Goal: Information Seeking & Learning: Learn about a topic

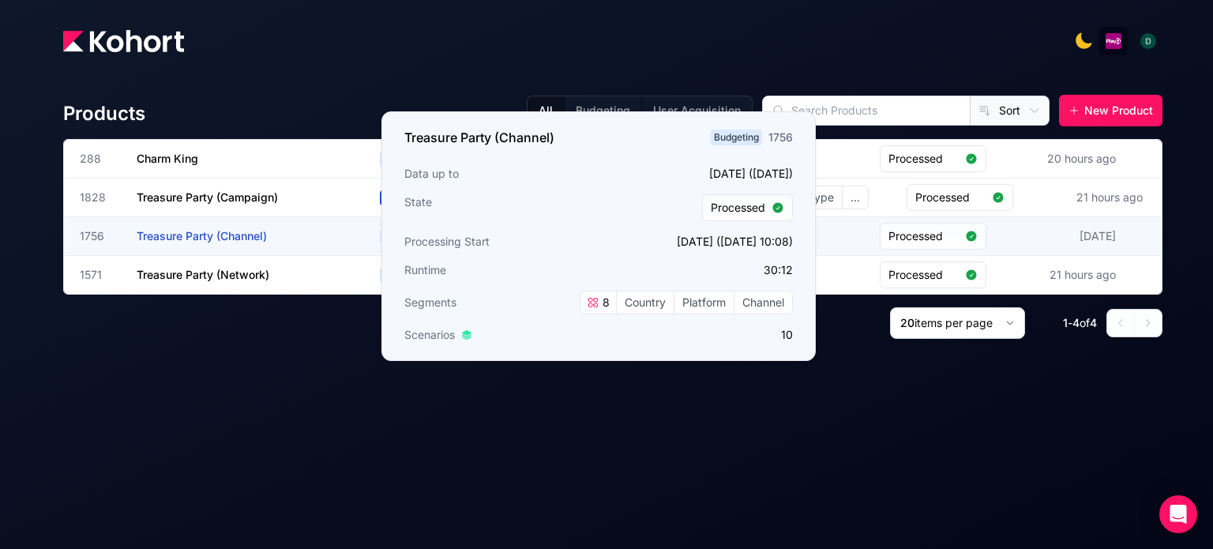
click at [231, 239] on span "Treasure Party (Channel)" at bounding box center [202, 235] width 130 height 13
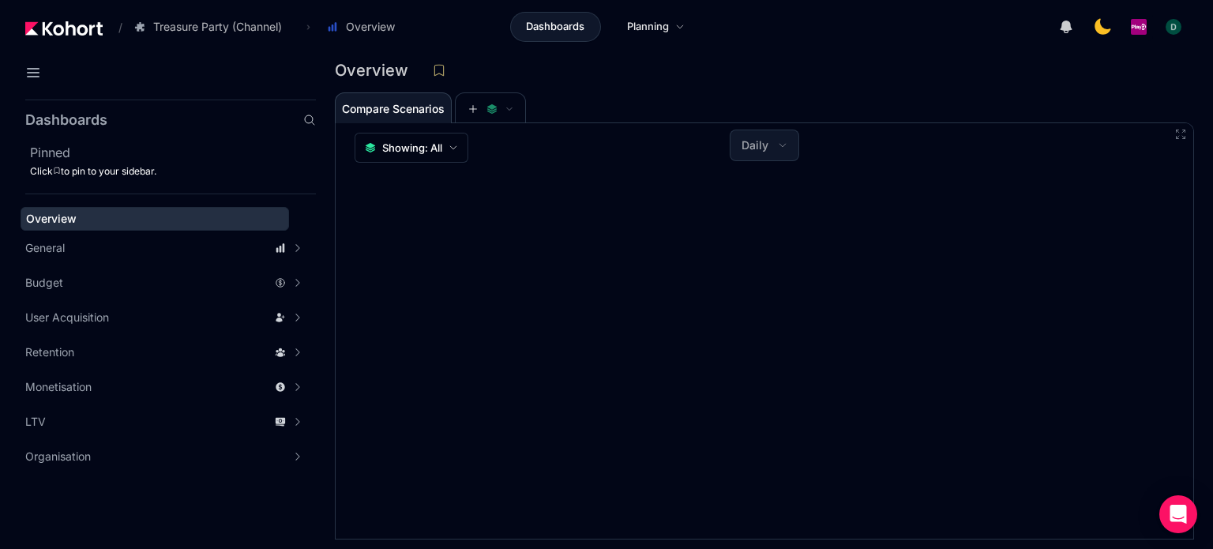
click at [550, 28] on span "Dashboards" at bounding box center [555, 27] width 58 height 16
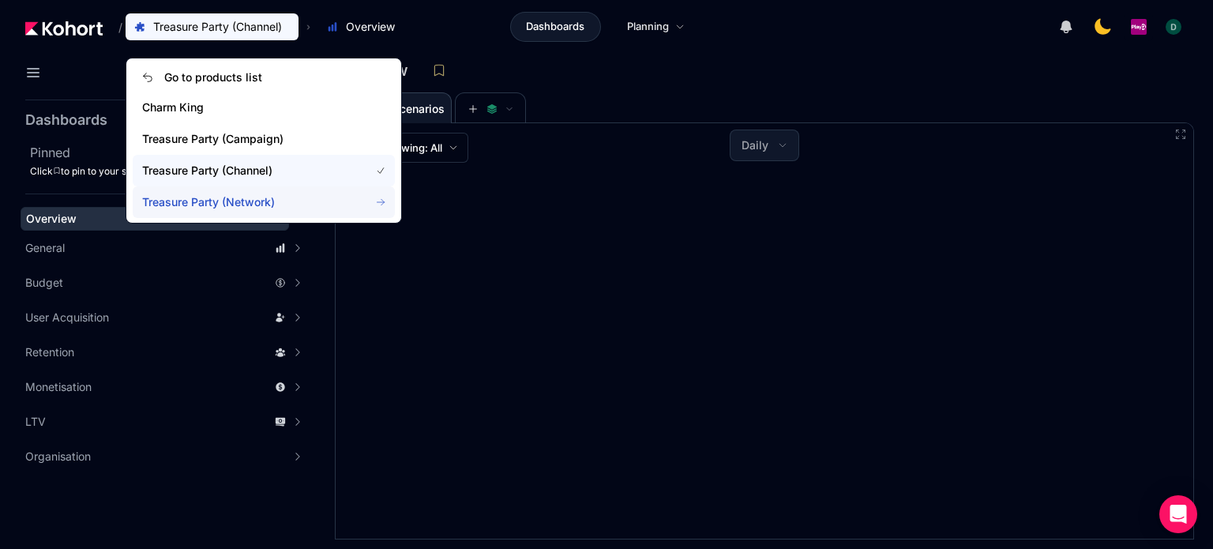
click at [264, 195] on span "Treasure Party (Network)" at bounding box center [246, 202] width 208 height 16
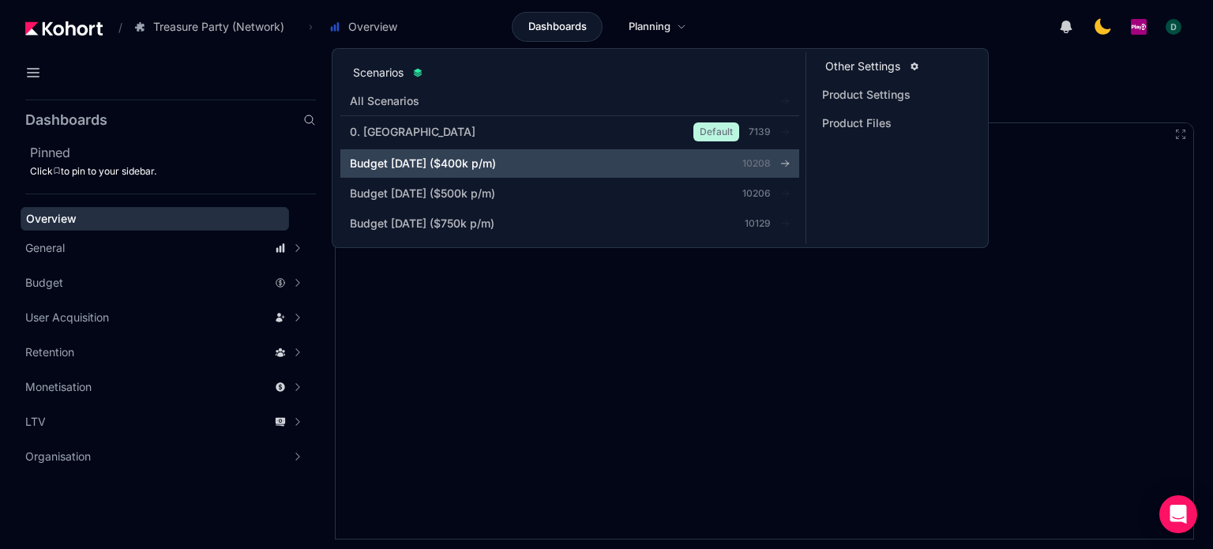
click at [482, 160] on span "Budget Aug 2025 ($400k p/m)" at bounding box center [423, 164] width 146 height 16
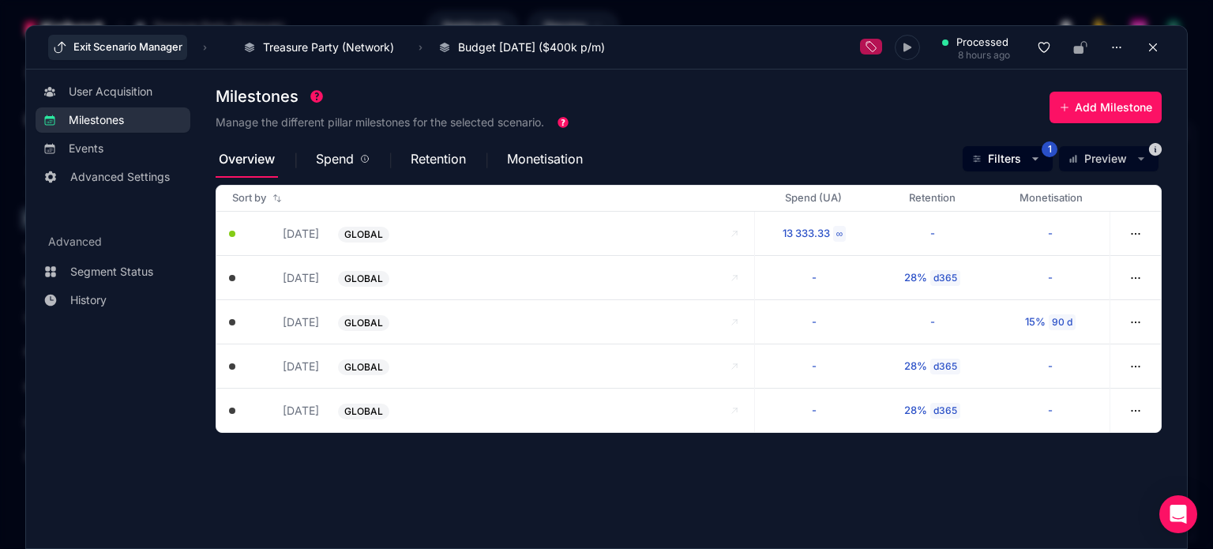
click at [111, 51] on button "Exit Scenario Manager" at bounding box center [117, 47] width 139 height 25
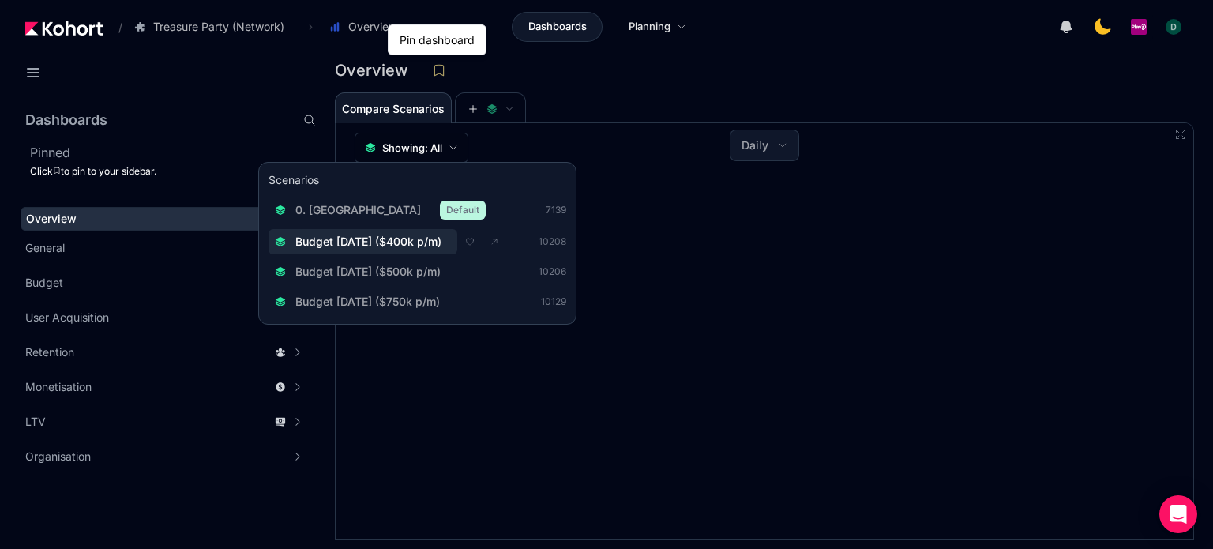
drag, startPoint x: 384, startPoint y: 236, endPoint x: 344, endPoint y: 238, distance: 39.5
click at [344, 238] on span "Budget Aug 2025 ($400k p/m)" at bounding box center [368, 242] width 146 height 16
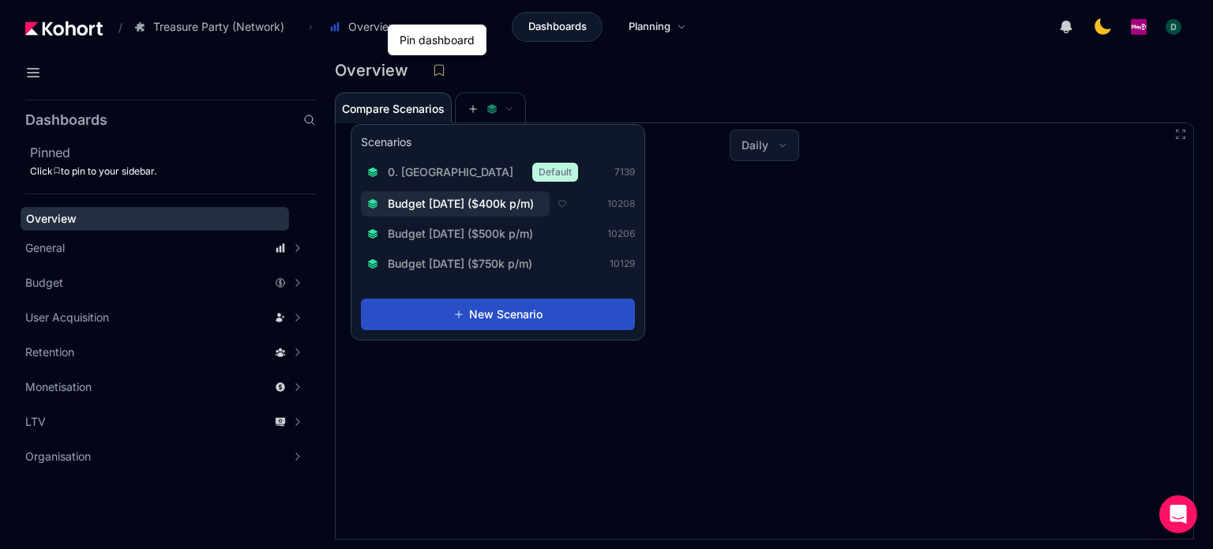
click at [480, 197] on span "Budget Aug 2025 ($400k p/m)" at bounding box center [461, 204] width 146 height 16
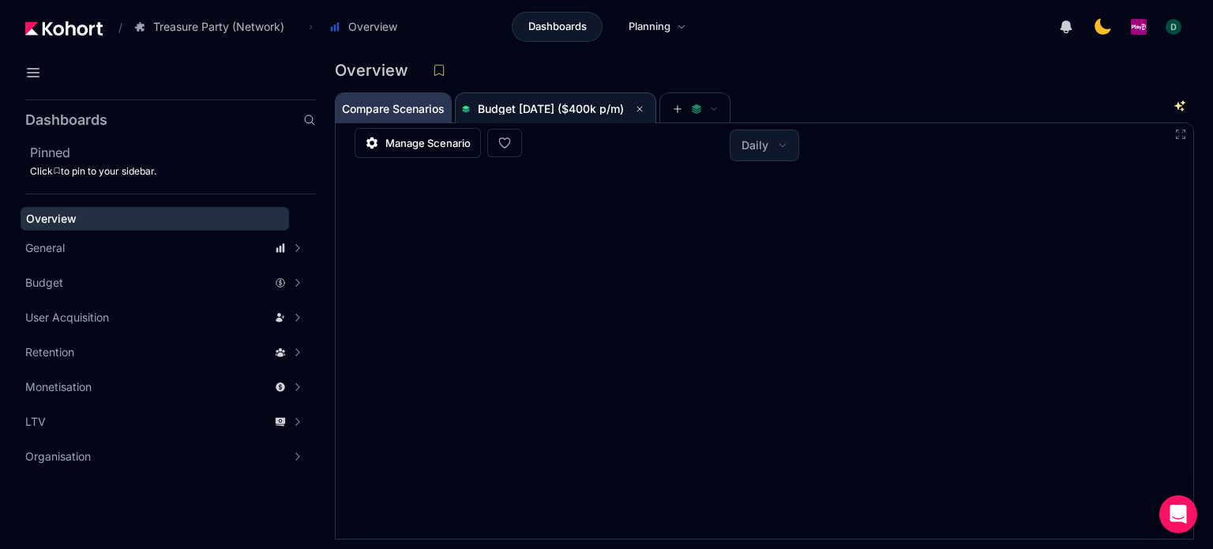
click at [423, 107] on span "Compare Scenarios" at bounding box center [393, 108] width 103 height 11
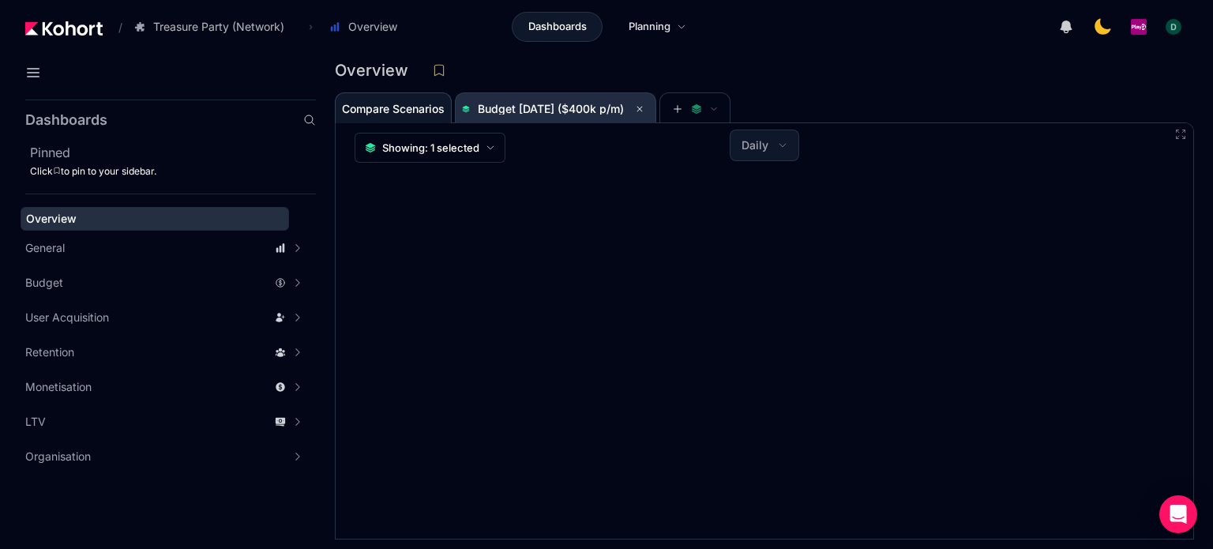
click at [559, 105] on span "Budget Aug 2025 ($400k p/m)" at bounding box center [551, 108] width 146 height 13
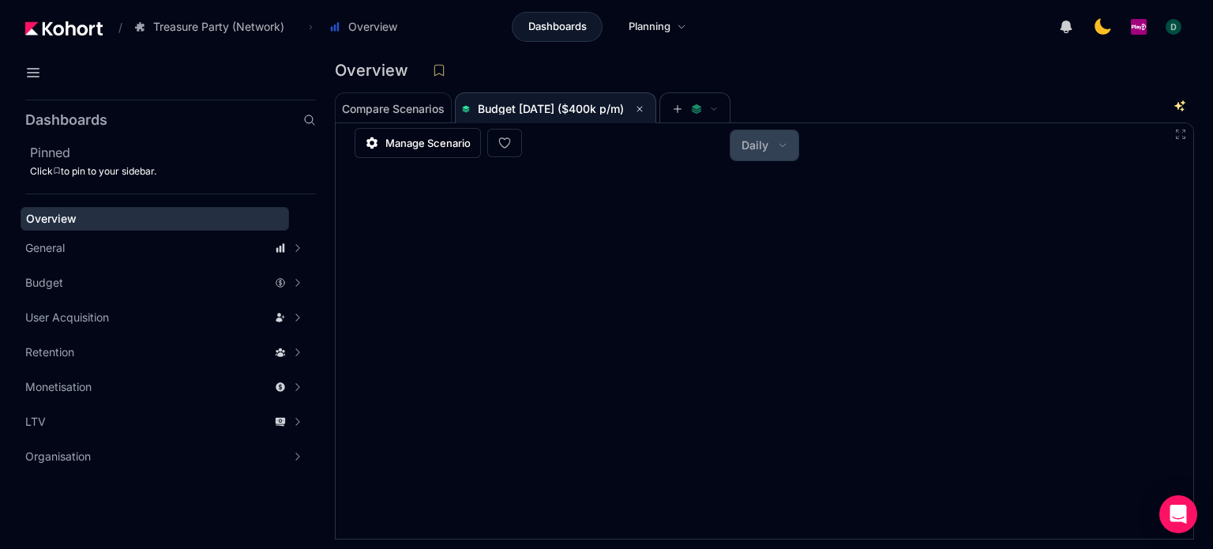
click at [776, 152] on button "Daily" at bounding box center [764, 145] width 68 height 30
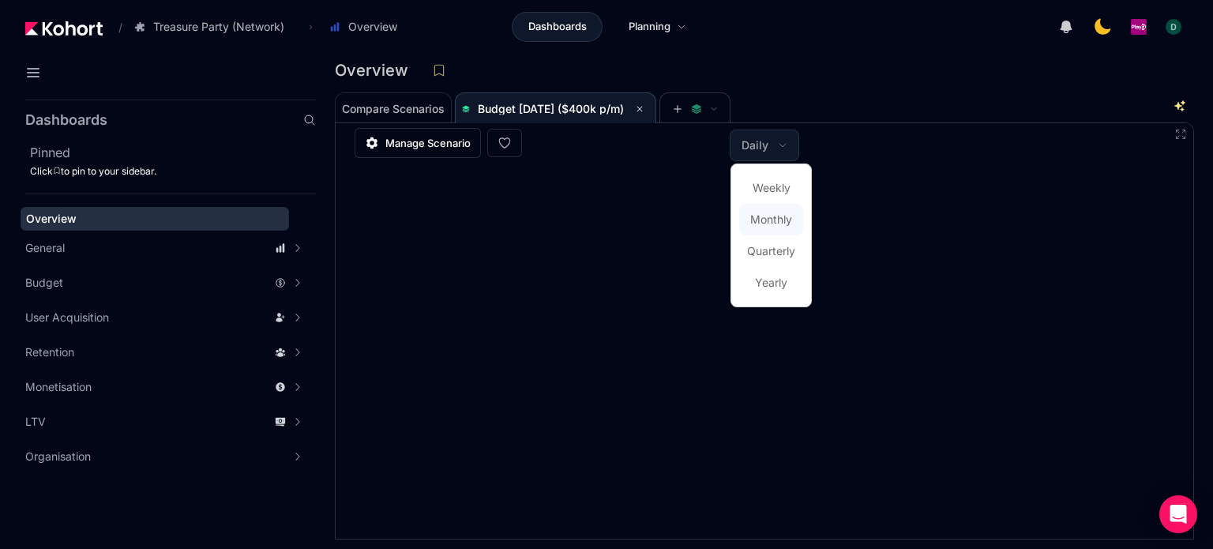
click at [773, 219] on span "Monthly" at bounding box center [771, 220] width 42 height 16
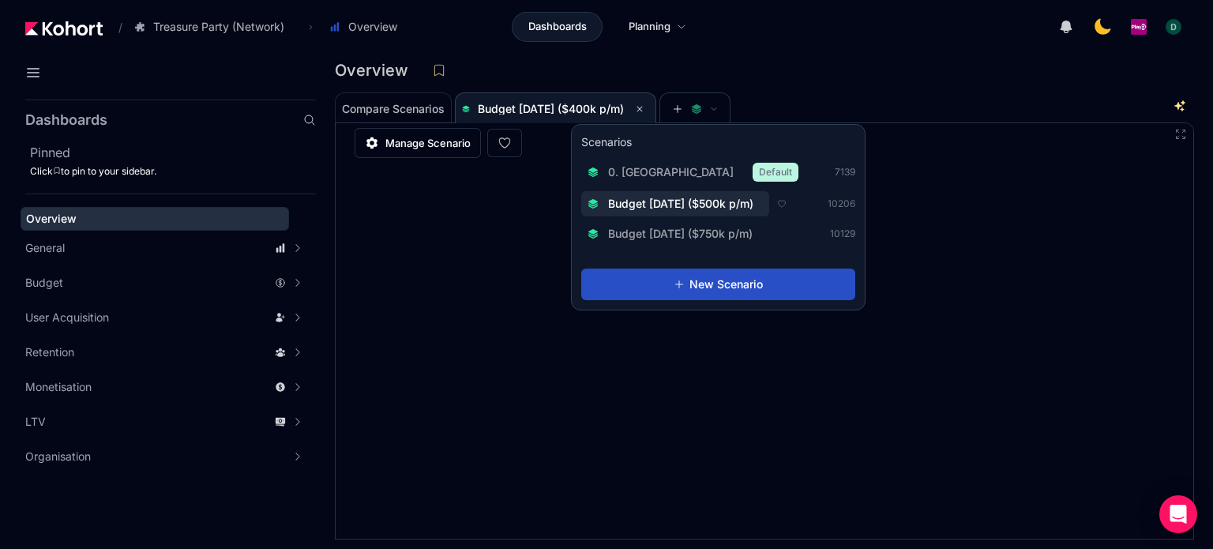
click at [684, 203] on span "Budget Aug 2025 ($500k p/m)" at bounding box center [680, 204] width 145 height 16
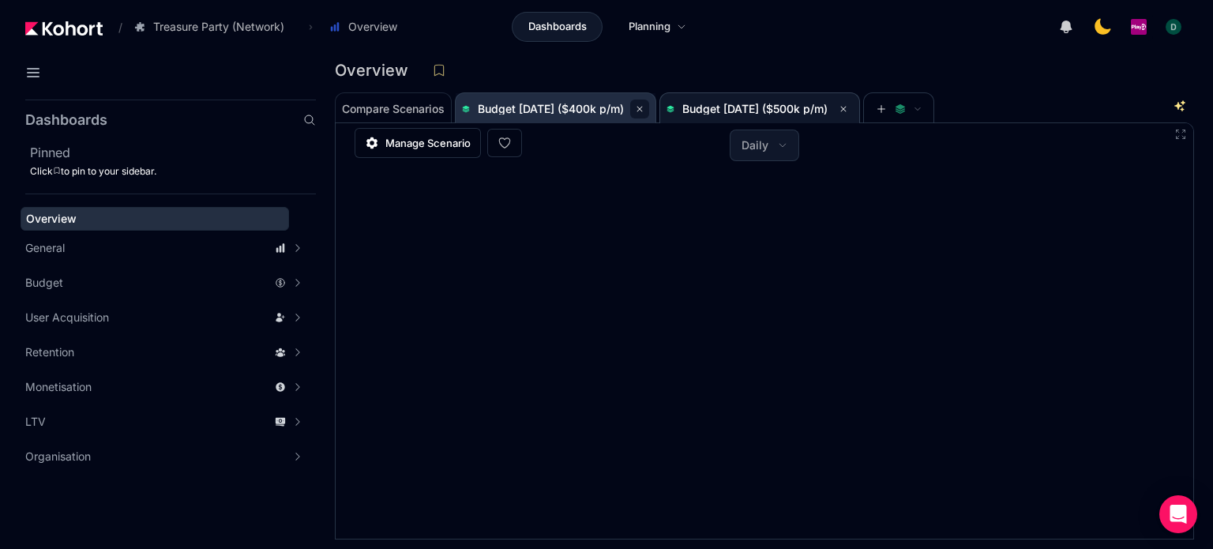
click at [644, 107] on icon at bounding box center [639, 108] width 9 height 9
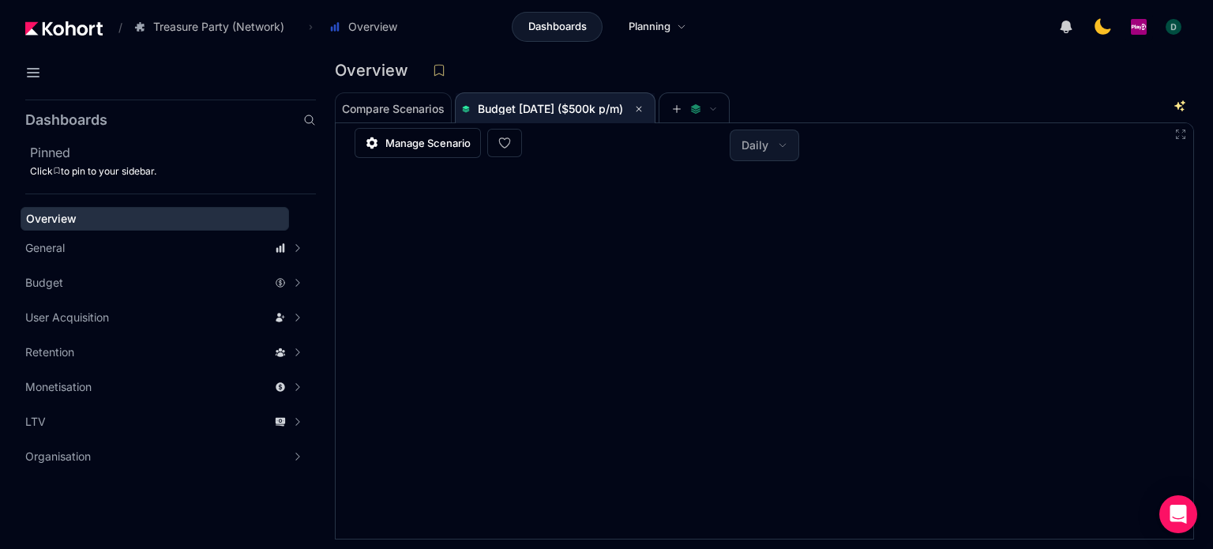
click at [573, 113] on span "Budget Aug 2025 ($500k p/m)" at bounding box center [550, 108] width 145 height 13
click at [745, 151] on span "Daily" at bounding box center [754, 145] width 27 height 16
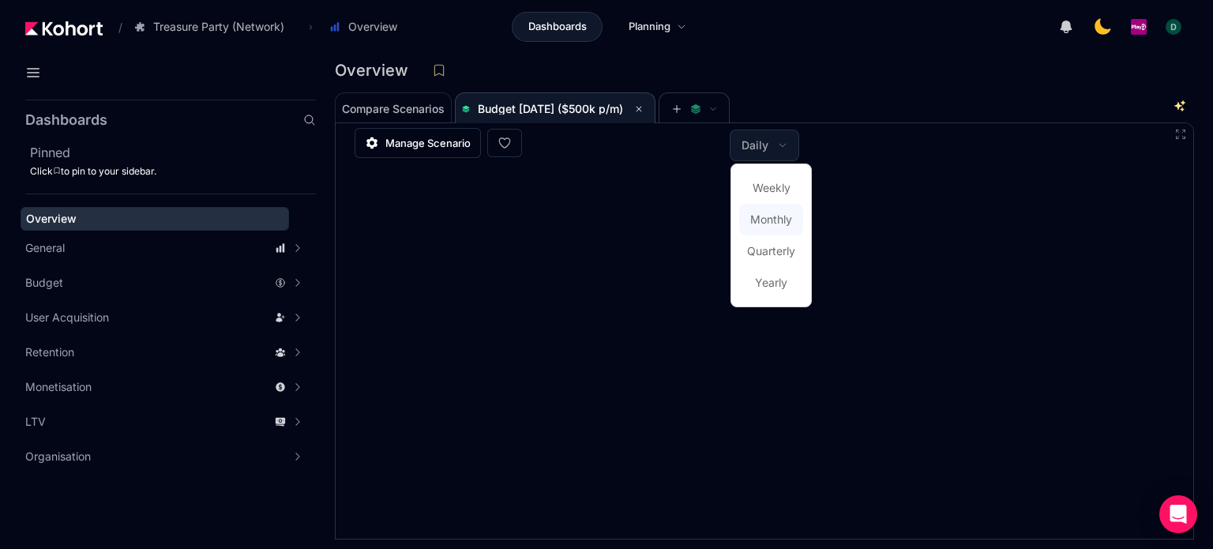
click at [748, 223] on button "Monthly" at bounding box center [771, 220] width 64 height 32
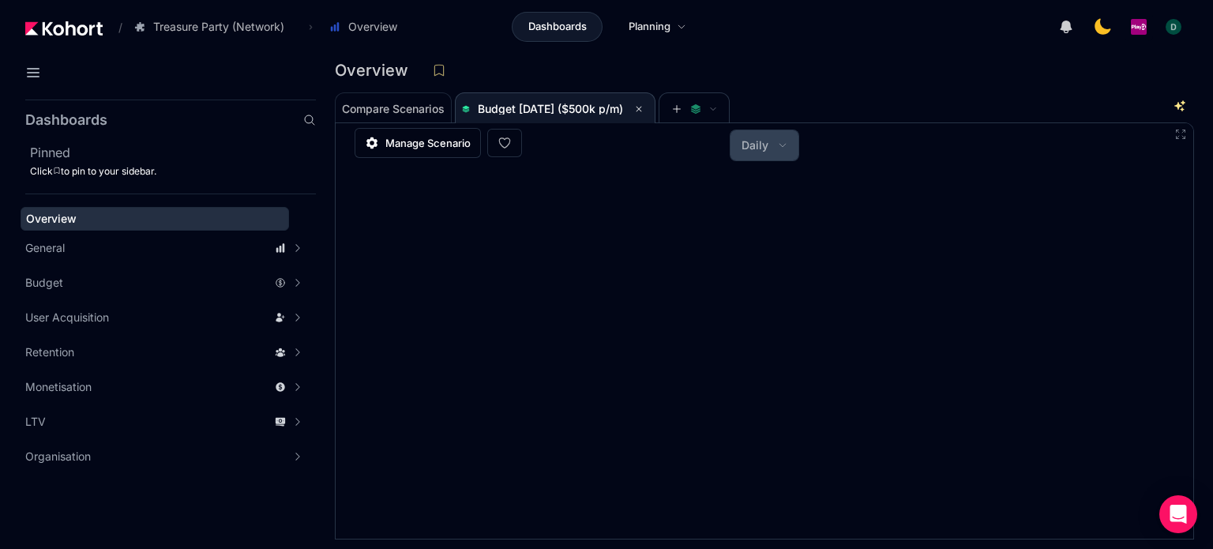
click at [747, 151] on span "Daily" at bounding box center [754, 145] width 27 height 16
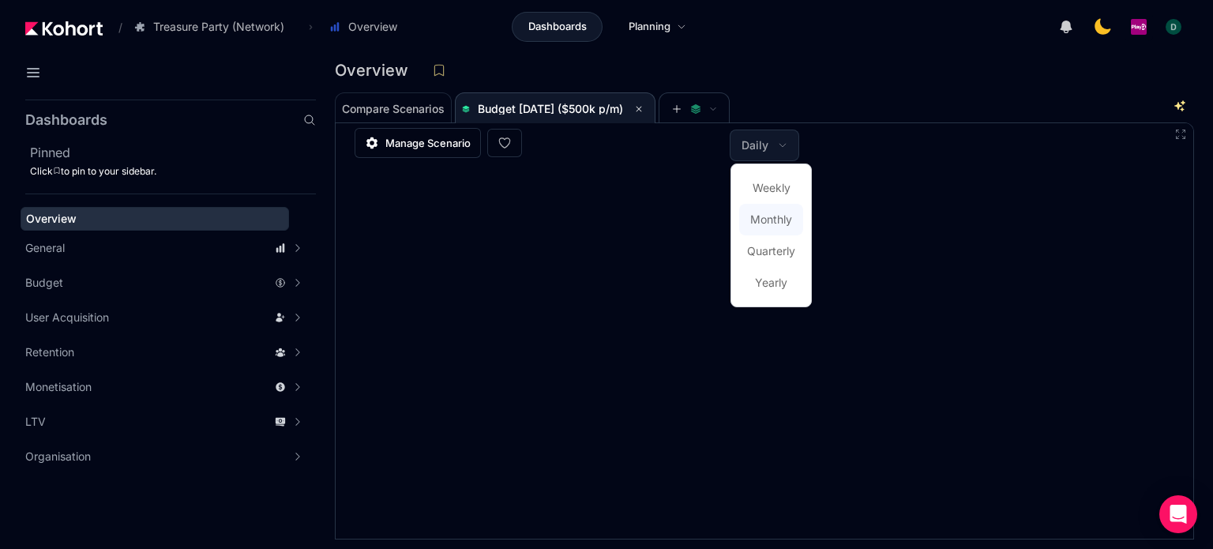
click at [764, 215] on span "Monthly" at bounding box center [771, 220] width 42 height 16
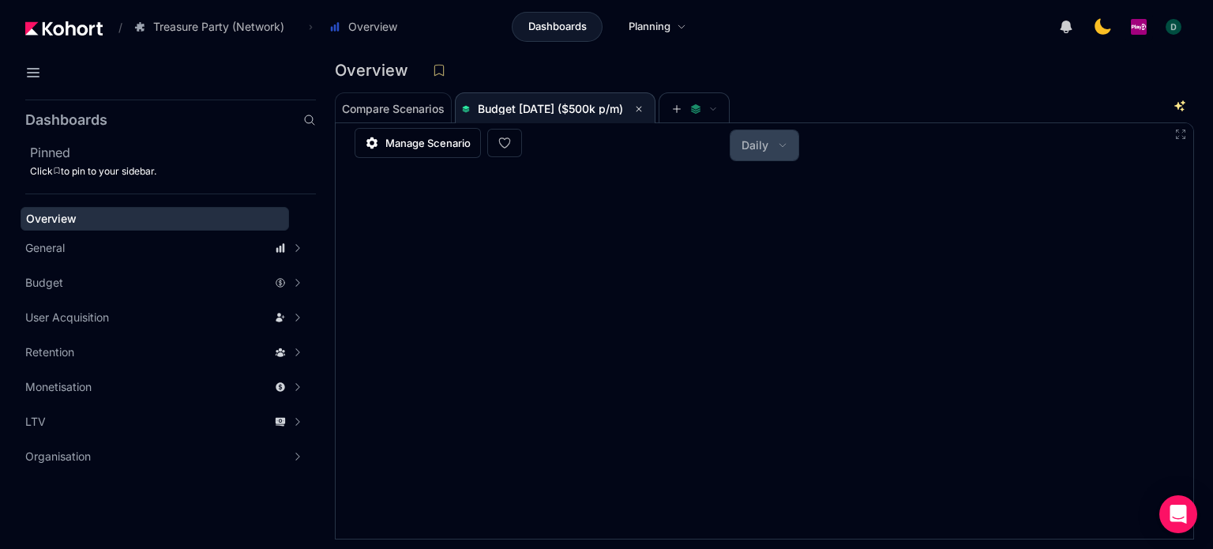
click at [752, 147] on span "Daily" at bounding box center [754, 145] width 27 height 16
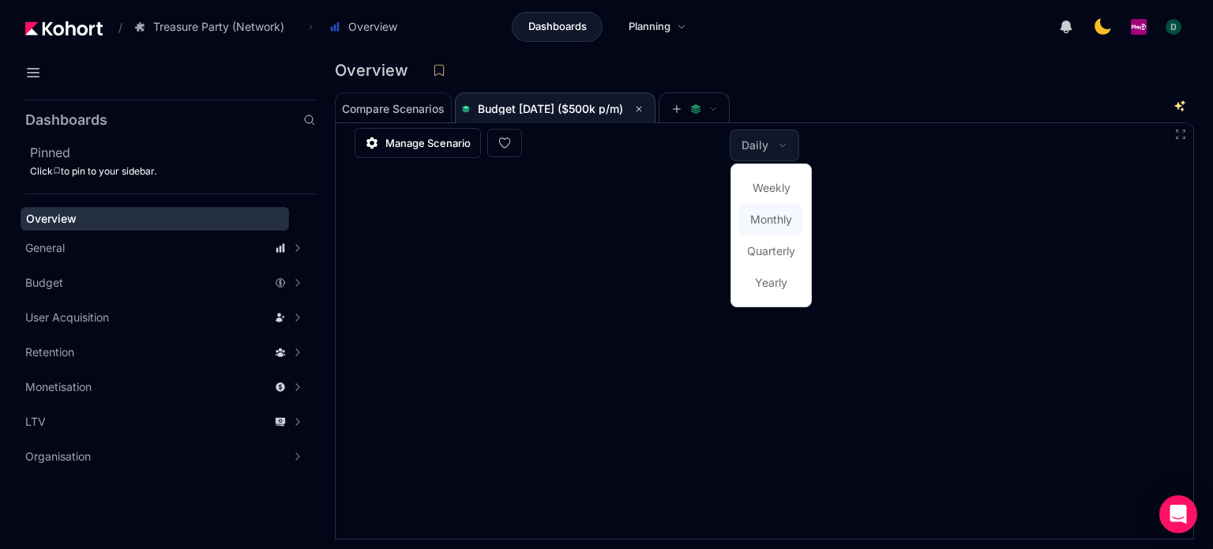
click at [769, 225] on span "Monthly" at bounding box center [771, 220] width 42 height 16
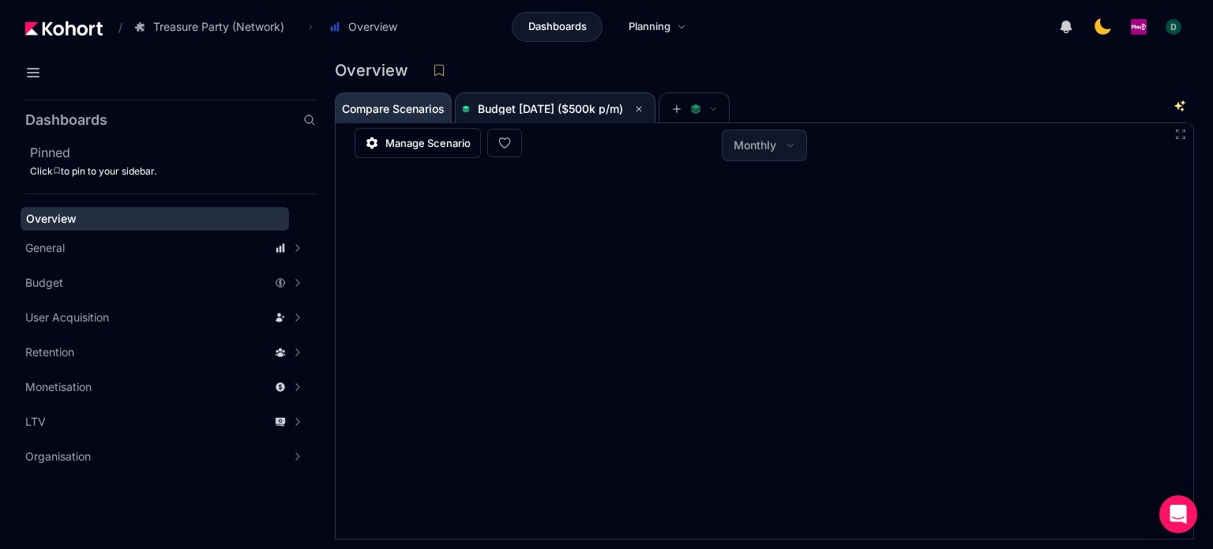
click at [426, 110] on span "Compare Scenarios" at bounding box center [393, 108] width 103 height 11
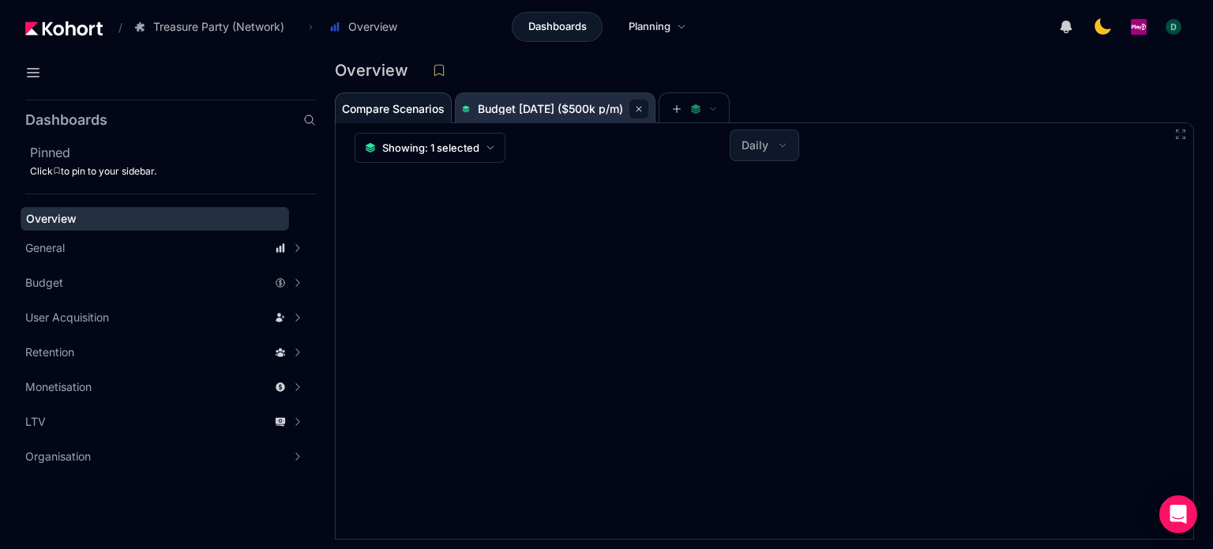
click at [648, 107] on button at bounding box center [638, 108] width 19 height 19
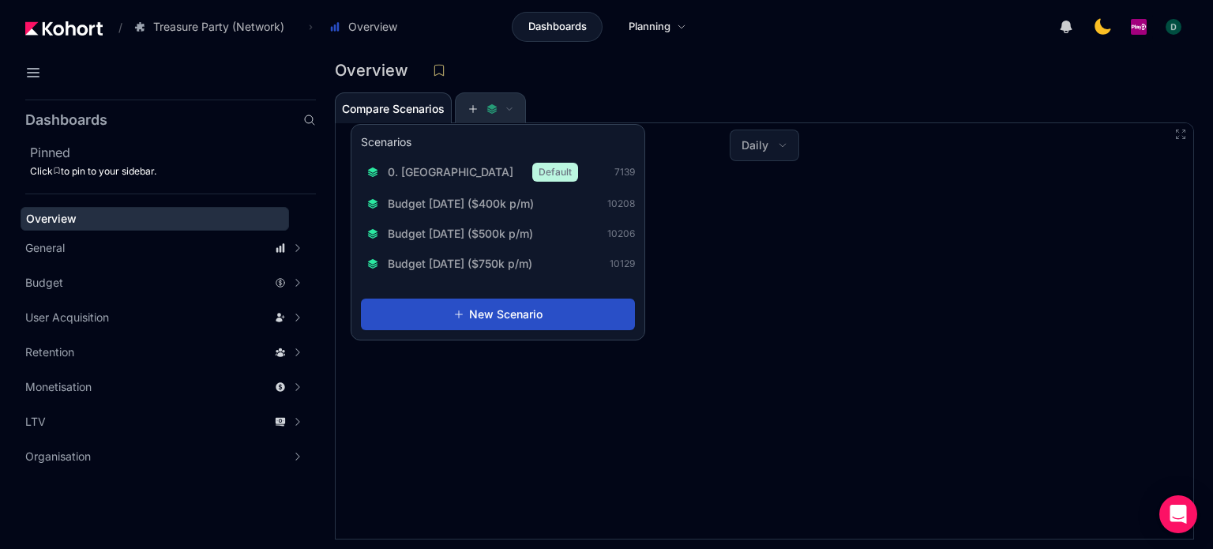
click at [478, 110] on icon at bounding box center [472, 108] width 11 height 11
click at [482, 240] on span "Budget Aug 2025 ($500k p/m)" at bounding box center [460, 234] width 145 height 16
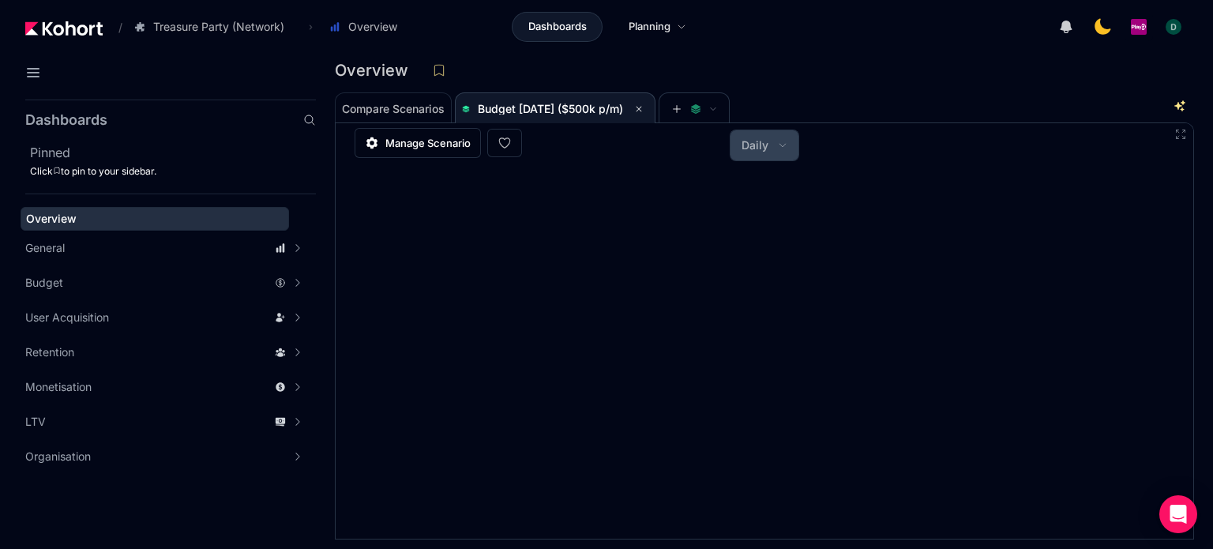
click at [735, 148] on button "Daily" at bounding box center [764, 145] width 68 height 30
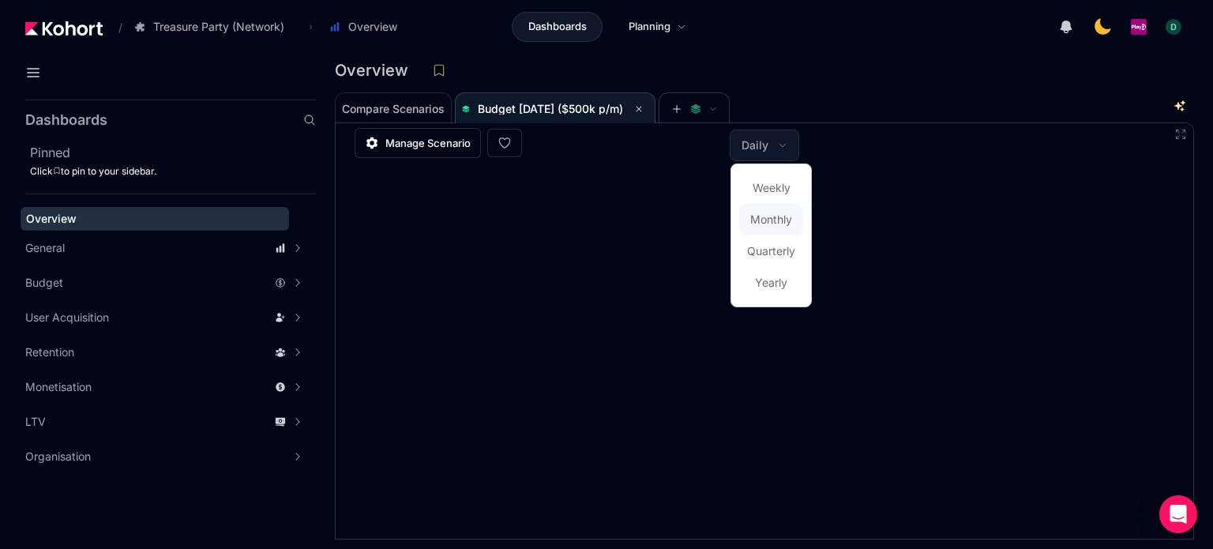
click at [755, 223] on span "Monthly" at bounding box center [771, 220] width 42 height 16
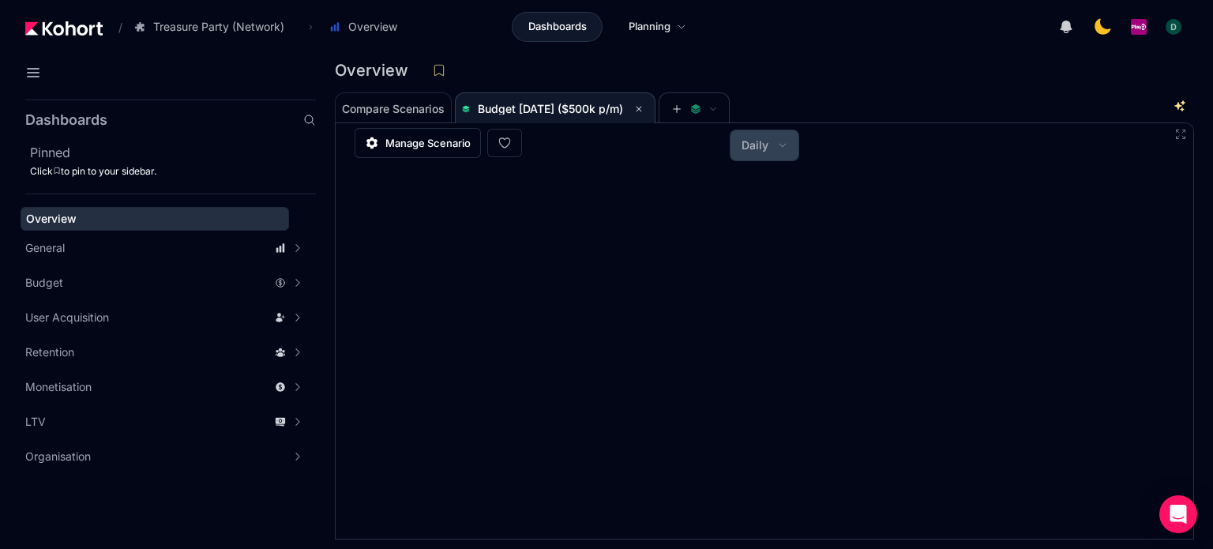
click at [756, 155] on button "Daily" at bounding box center [764, 145] width 68 height 30
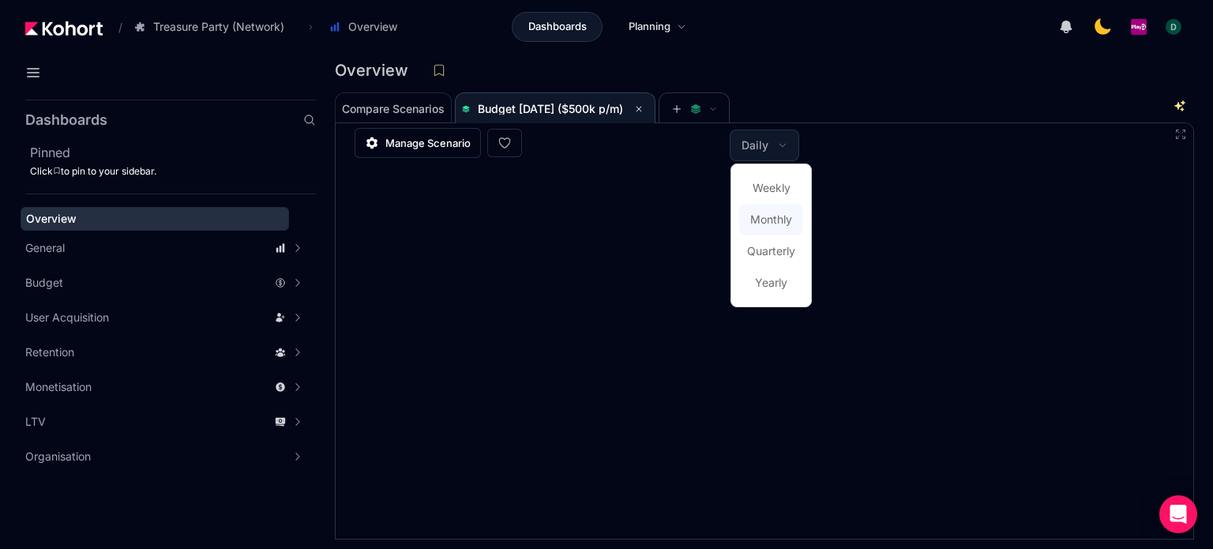
click at [762, 217] on span "Monthly" at bounding box center [771, 220] width 42 height 16
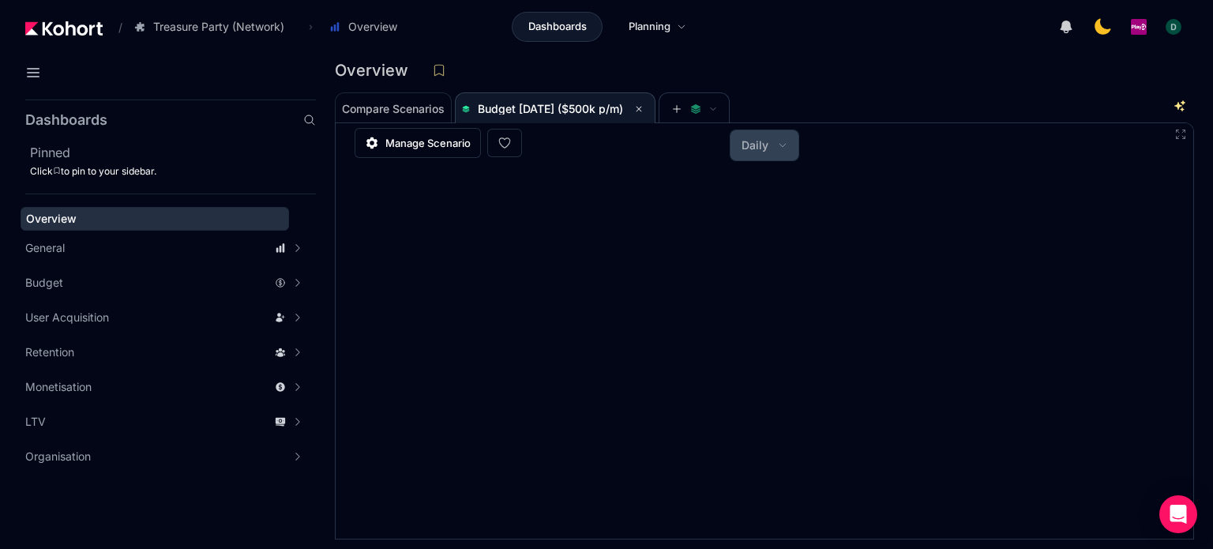
click at [760, 146] on span "Daily" at bounding box center [754, 145] width 27 height 16
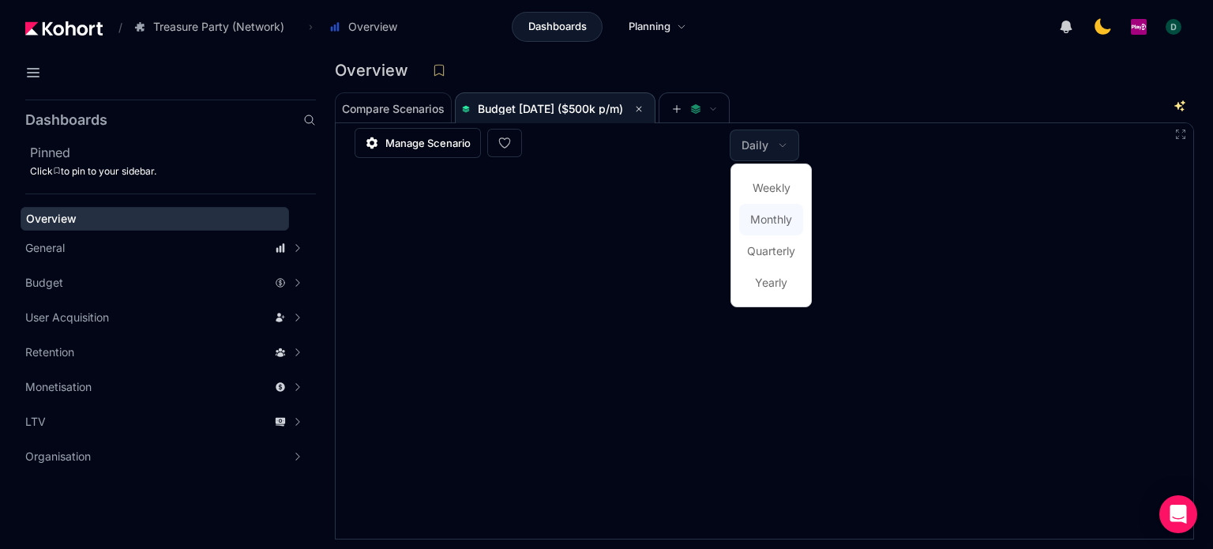
click at [761, 225] on span "Monthly" at bounding box center [771, 220] width 42 height 16
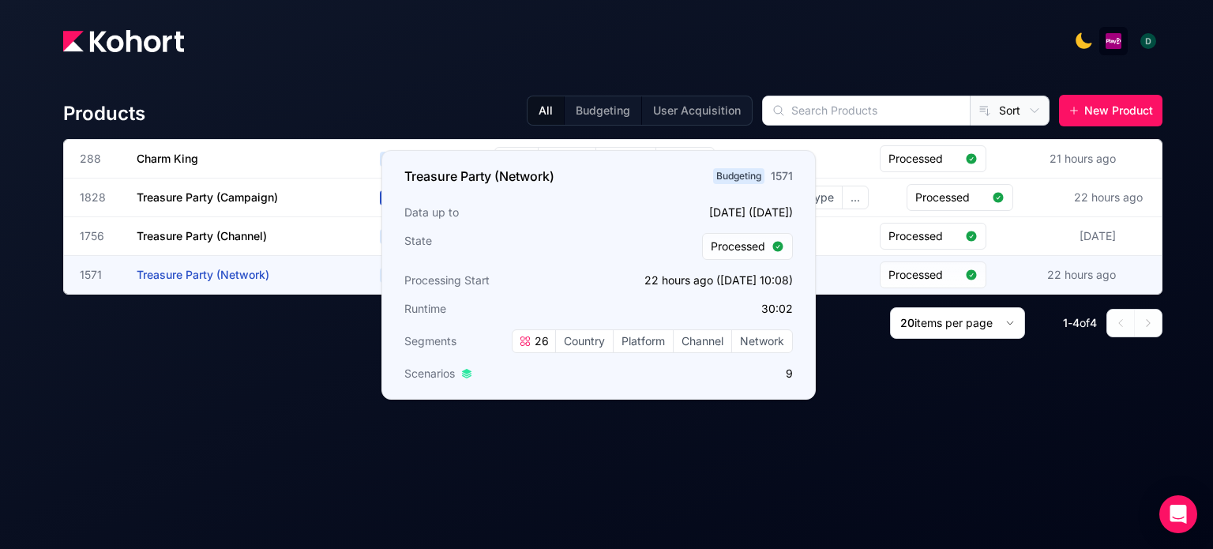
click at [237, 276] on span "Treasure Party (Network)" at bounding box center [203, 274] width 133 height 13
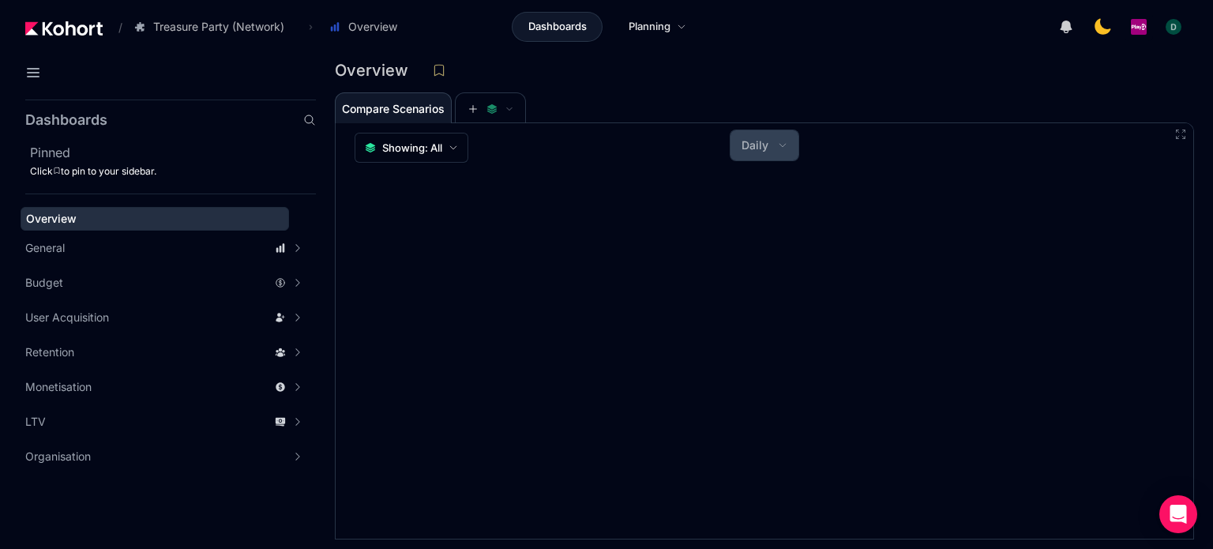
click at [756, 160] on div "Daily" at bounding box center [764, 145] width 69 height 32
click at [758, 156] on button "Daily" at bounding box center [764, 145] width 68 height 30
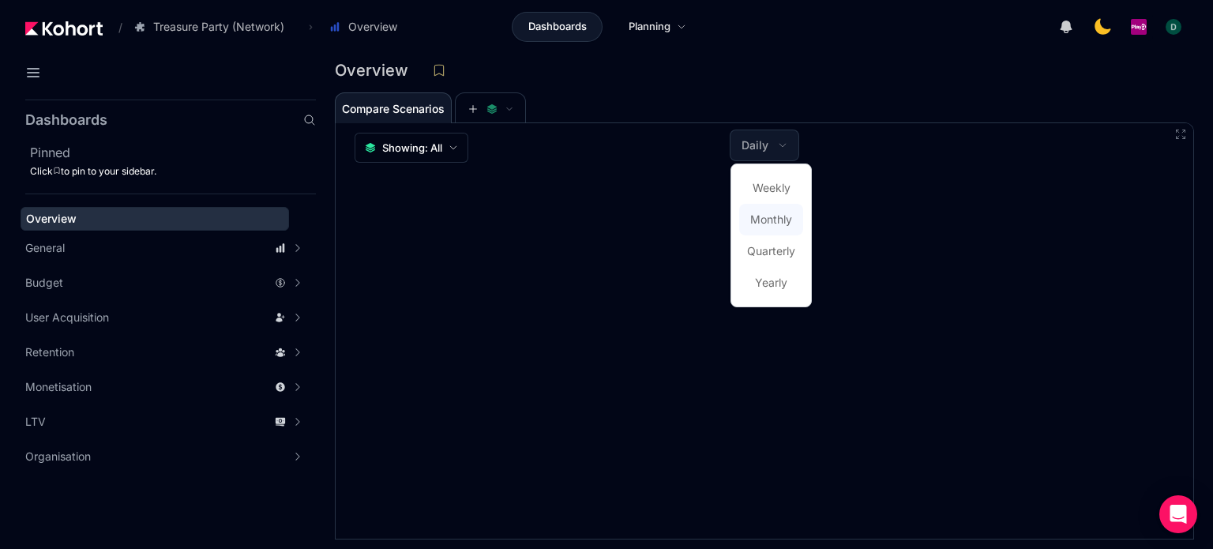
click at [763, 221] on span "Monthly" at bounding box center [771, 220] width 42 height 16
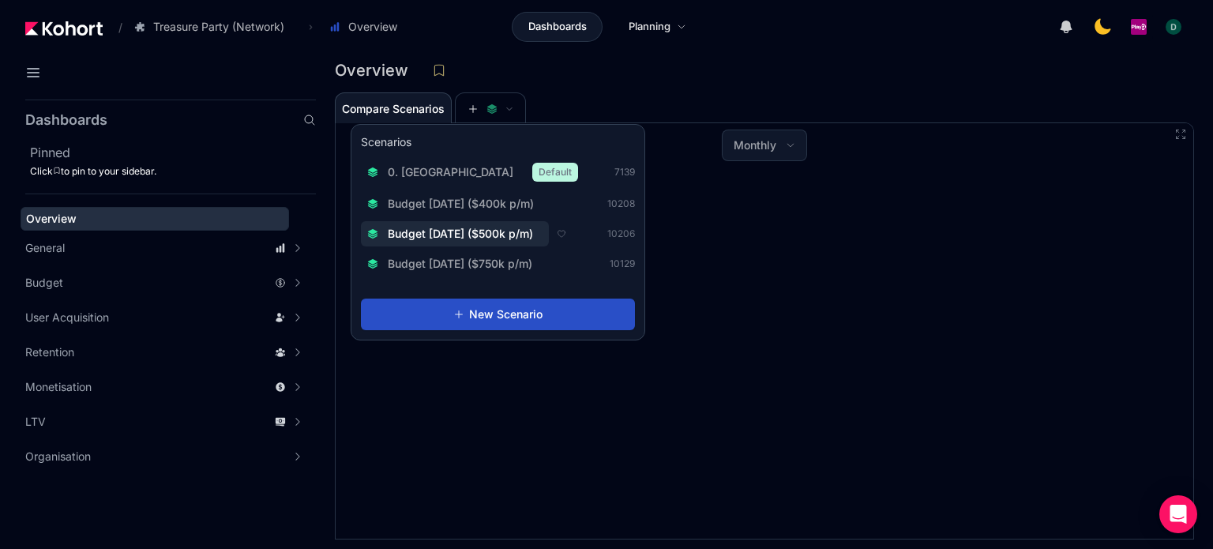
click at [494, 244] on button "Budget Aug 2025 ($500k p/m)" at bounding box center [455, 233] width 188 height 25
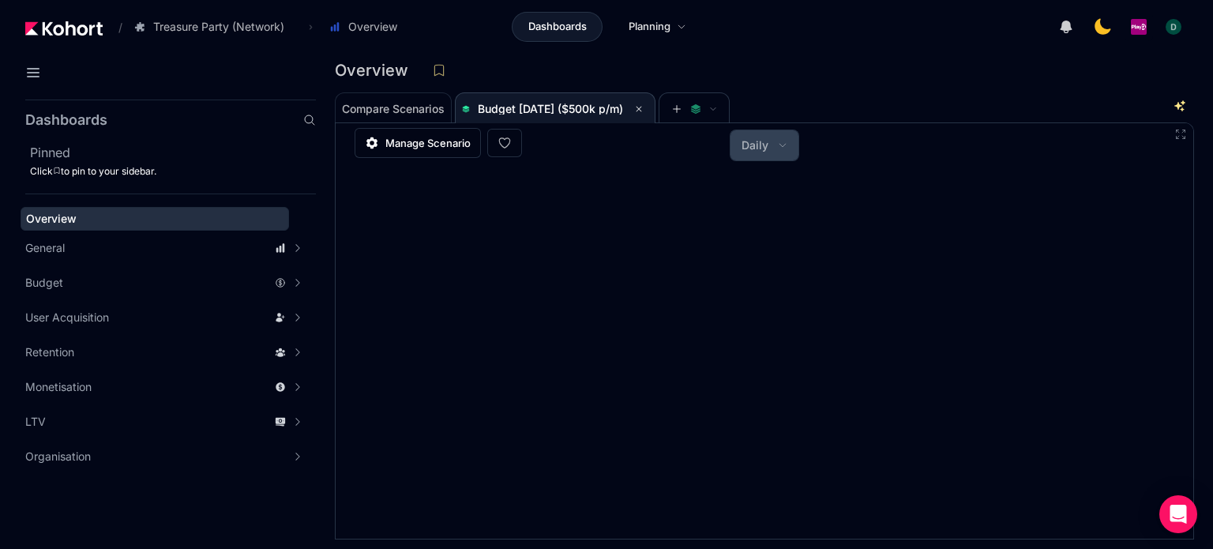
click at [759, 155] on button "Daily" at bounding box center [764, 145] width 68 height 30
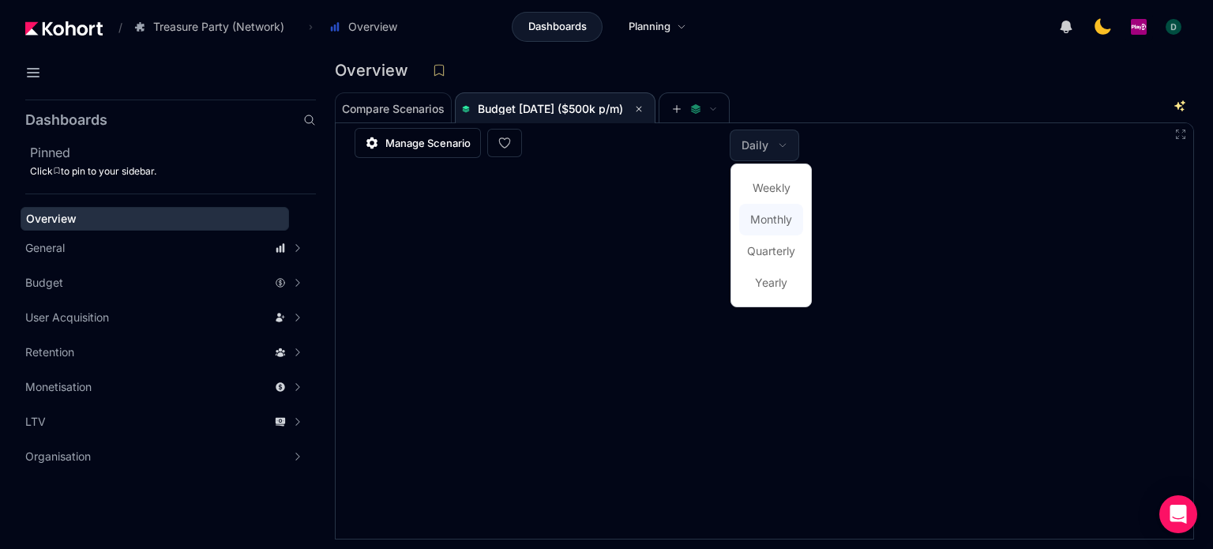
click at [764, 225] on span "Monthly" at bounding box center [771, 220] width 42 height 16
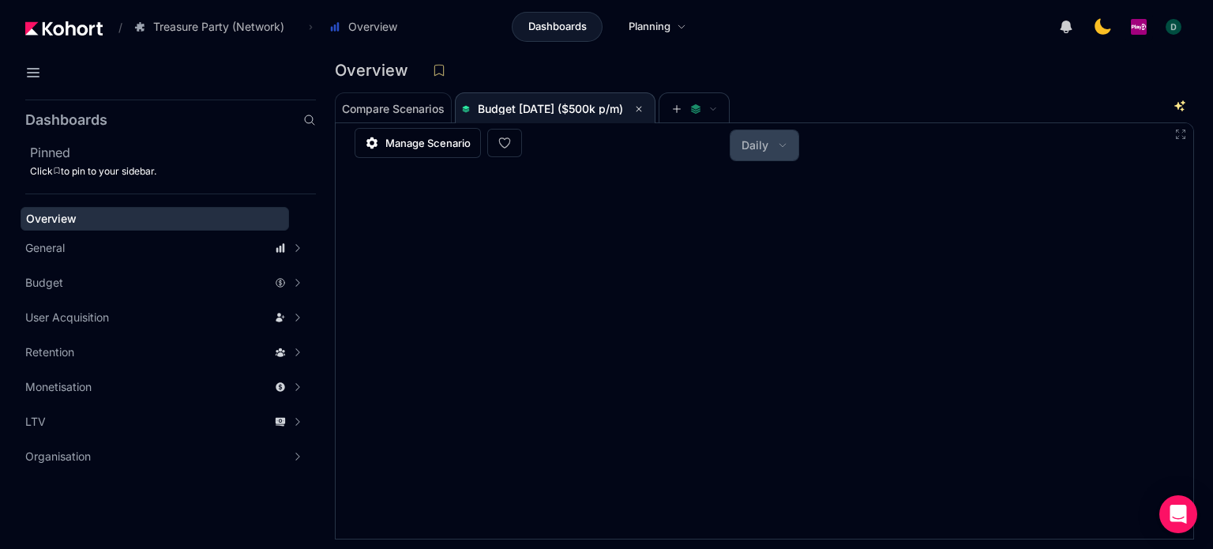
click at [752, 152] on span "Daily" at bounding box center [754, 145] width 27 height 16
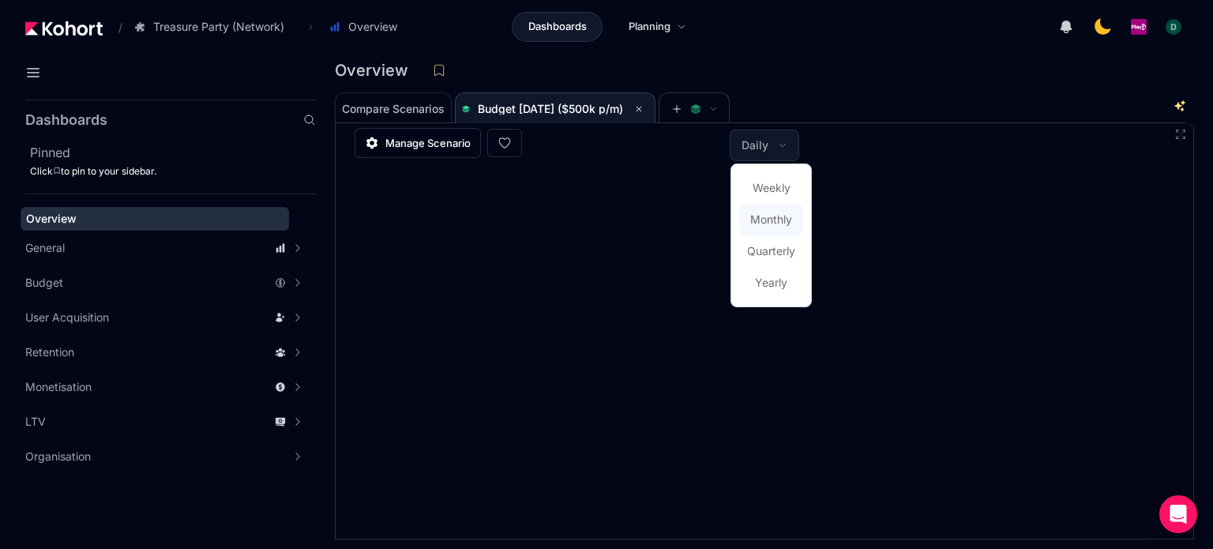
click at [756, 219] on span "Monthly" at bounding box center [771, 220] width 42 height 16
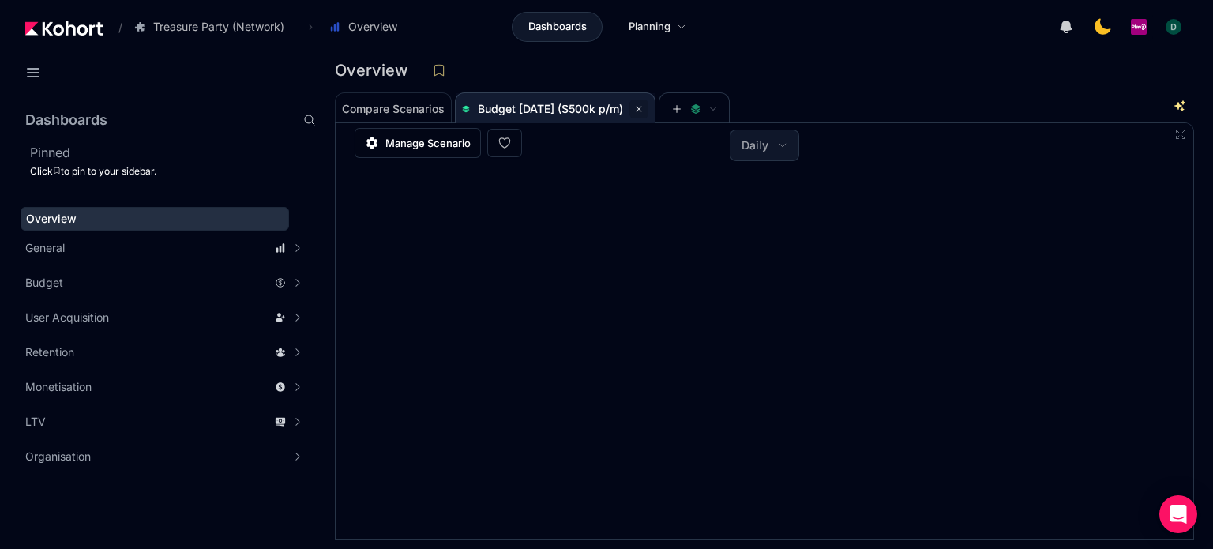
click at [642, 108] on icon at bounding box center [639, 109] width 6 height 6
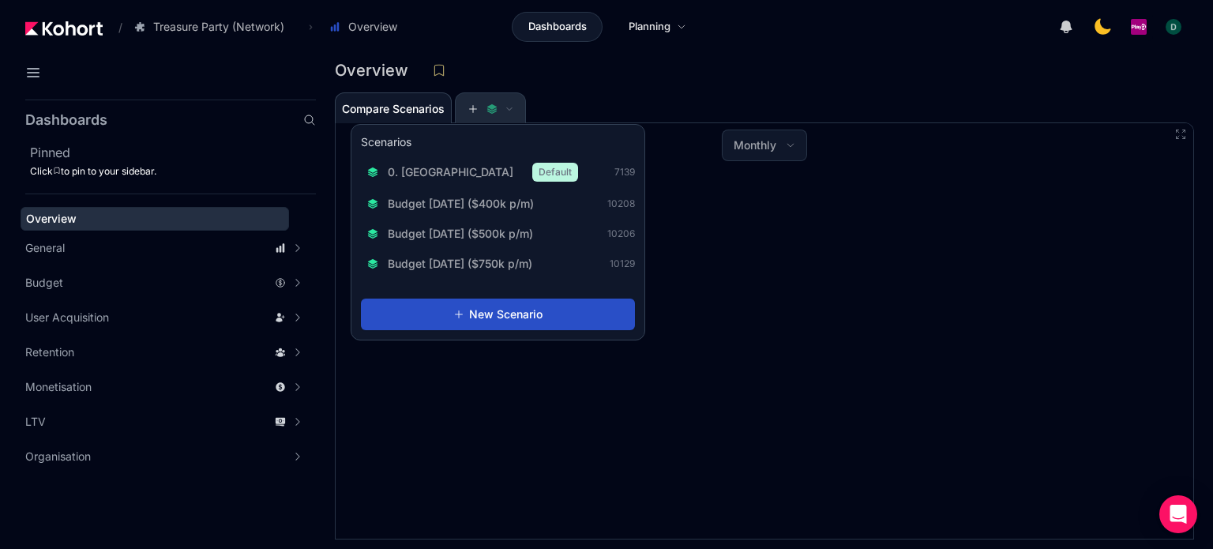
click at [490, 111] on icon at bounding box center [491, 111] width 9 height 3
click at [486, 231] on span "Budget Aug 2025 ($500k p/m)" at bounding box center [460, 234] width 145 height 16
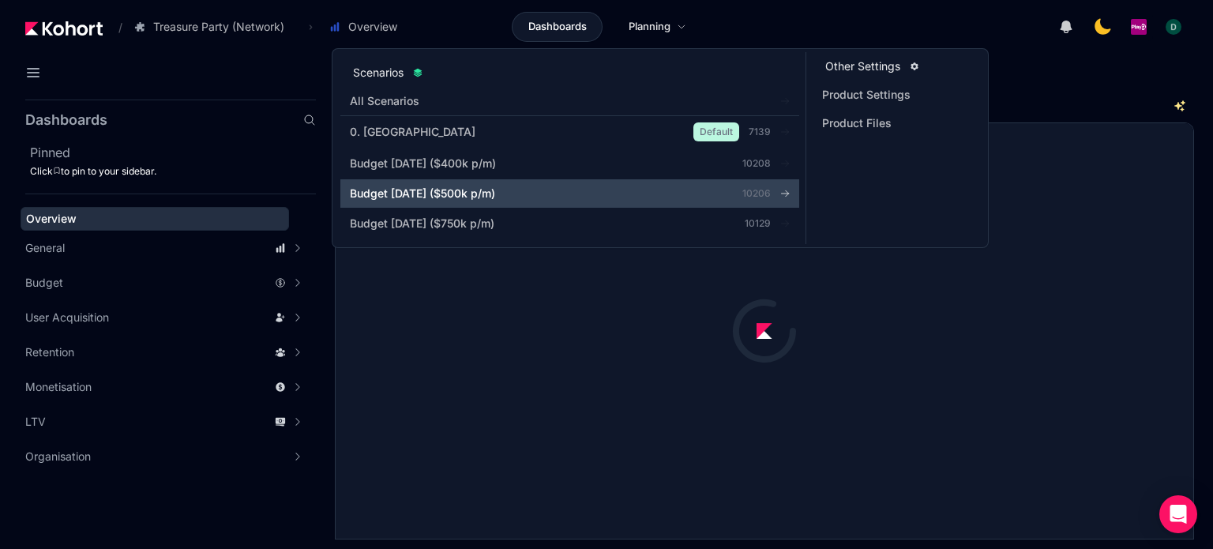
click at [514, 195] on div "Budget Aug 2025 ($500k p/m)" at bounding box center [521, 194] width 342 height 16
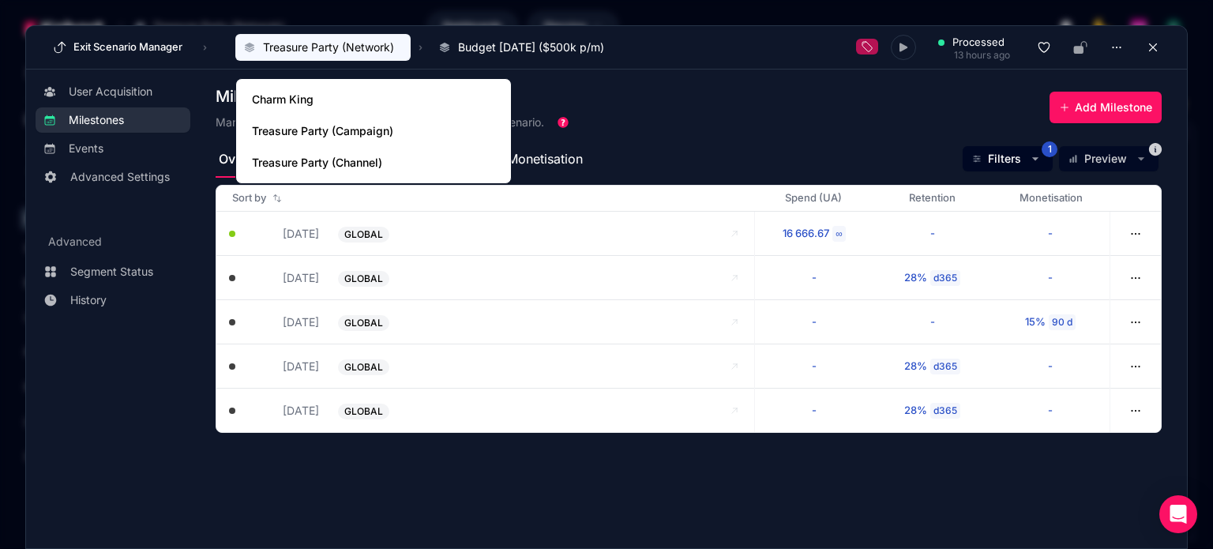
click at [301, 40] on span "Treasure Party (Network)" at bounding box center [328, 47] width 131 height 16
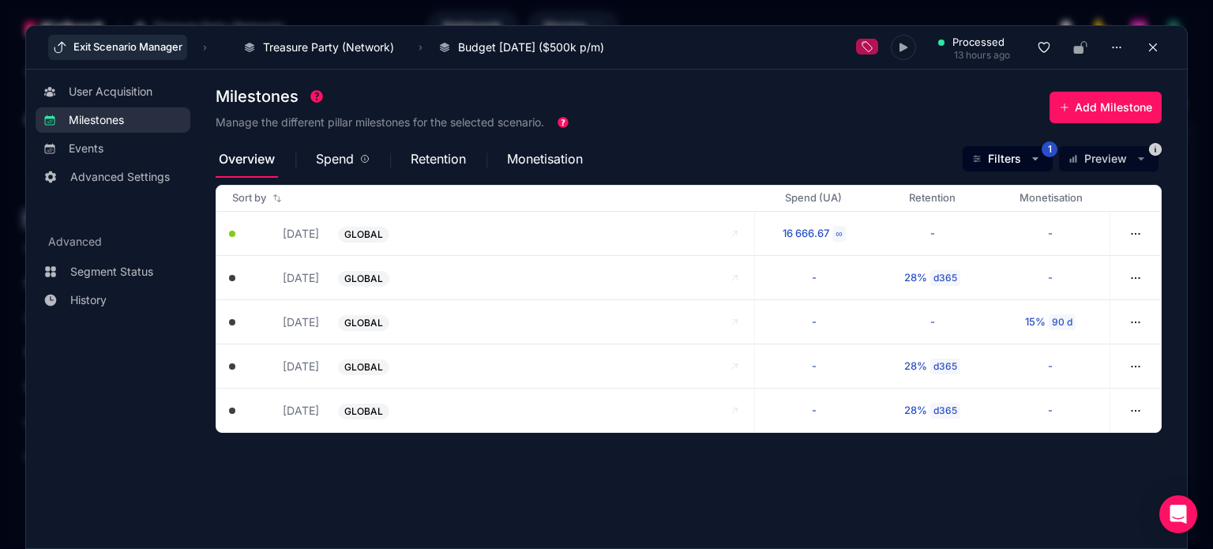
drag, startPoint x: 70, startPoint y: 49, endPoint x: 457, endPoint y: 107, distance: 391.1
click at [71, 50] on button "Exit Scenario Manager" at bounding box center [117, 47] width 139 height 25
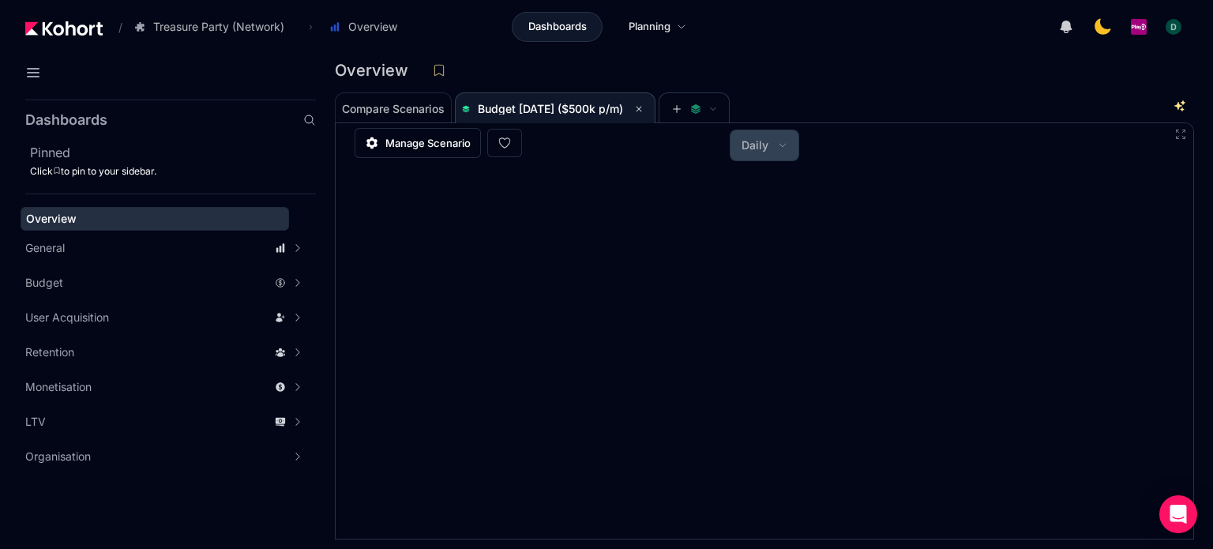
click at [785, 152] on button "Daily" at bounding box center [764, 145] width 68 height 30
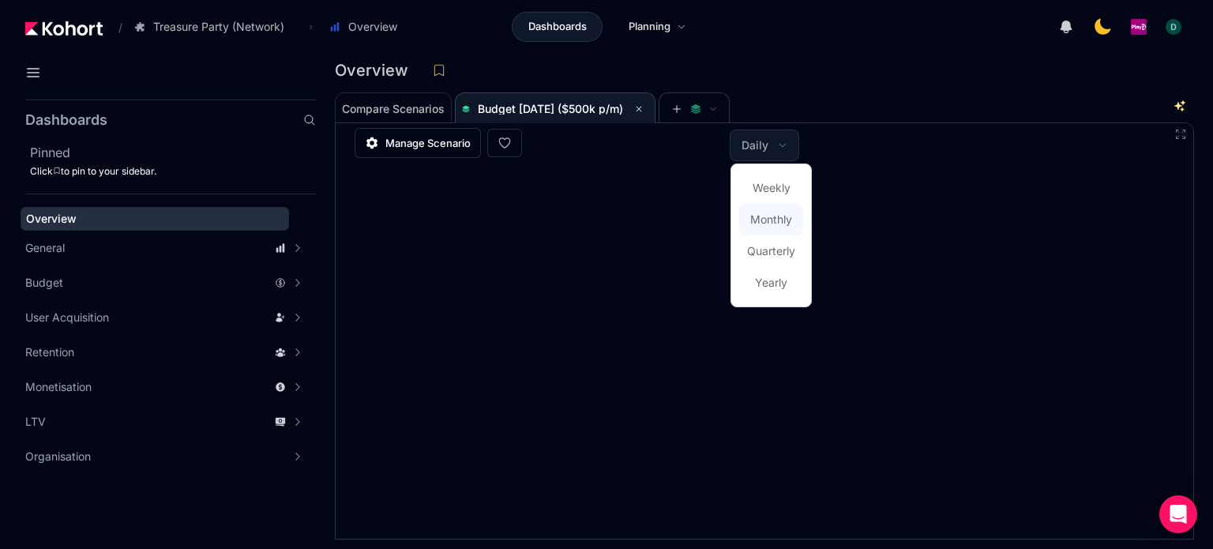
click at [773, 215] on span "Monthly" at bounding box center [771, 220] width 42 height 16
